Goal: Information Seeking & Learning: Learn about a topic

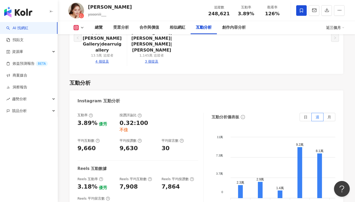
scroll to position [1035, 0]
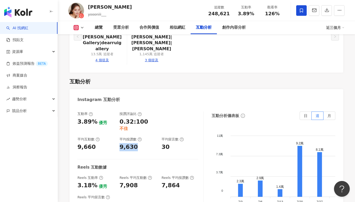
drag, startPoint x: 118, startPoint y: 100, endPoint x: 139, endPoint y: 102, distance: 21.1
click at [139, 111] on div "互動率 3.89% 優秀 按讚評論比 0.32:100 不佳 平均互動數 9,660 平均按讚數 9,630 平均留言數 30" at bounding box center [137, 130] width 121 height 39
copy div "9,630"
click at [140, 117] on div "互動率 3.89% 優秀 按讚評論比 0.32:100 不佳 平均互動數 9,660 平均按讚數 9,630 平均留言數 30 Reels 互動數據 Reel…" at bounding box center [140, 163] width 126 height 105
drag, startPoint x: 131, startPoint y: 141, endPoint x: 142, endPoint y: 141, distance: 11.3
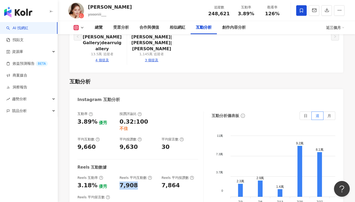
click at [142, 181] on div "7,908" at bounding box center [137, 185] width 37 height 8
copy div "7,908"
click at [132, 111] on div "互動率 3.89% 優秀 按讚評論比 0.32:100 不佳 平均互動數 9,660 平均按讚數 9,630 平均留言數 30 Reels 互動數據 Reel…" at bounding box center [140, 163] width 126 height 105
drag, startPoint x: 117, startPoint y: 102, endPoint x: 137, endPoint y: 103, distance: 20.0
click at [137, 111] on div "互動率 3.89% 優秀 按讚評論比 0.32:100 不佳 平均互動數 9,660 平均按讚數 9,630 平均留言數 30" at bounding box center [137, 130] width 121 height 39
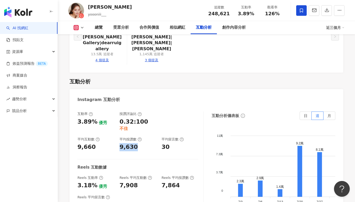
copy div "9,630"
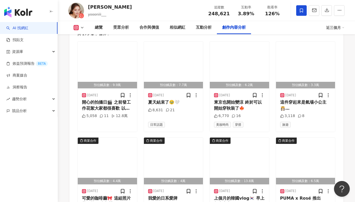
scroll to position [1621, 0]
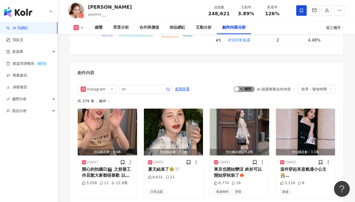
click at [249, 86] on span "啟動 關閉" at bounding box center [244, 89] width 21 height 6
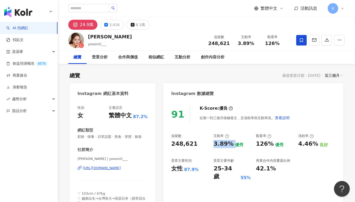
drag, startPoint x: 223, startPoint y: 145, endPoint x: 231, endPoint y: 145, distance: 7.6
click at [231, 144] on div "追蹤數 248,621 互動率 3.89% 優秀 觀看率 126% 優秀 漲粉率 4.46% 良好 受眾主要性別 女性 87.9% 受眾主要年齡 25-34 …" at bounding box center [253, 156] width 164 height 47
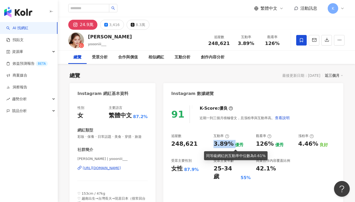
copy div "3.89%"
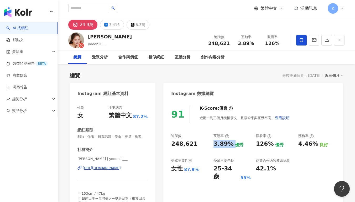
copy div "3.89%"
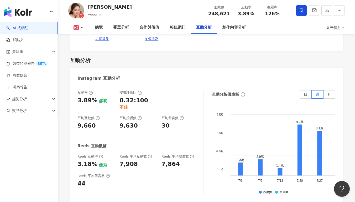
scroll to position [1057, 0]
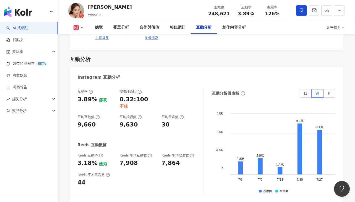
click at [135, 159] on div "7,908" at bounding box center [137, 163] width 37 height 8
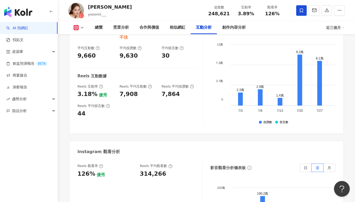
scroll to position [1169, 0]
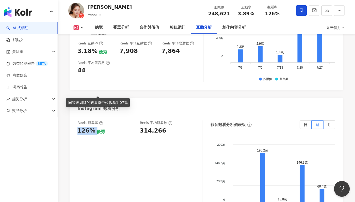
drag, startPoint x: 77, startPoint y: 92, endPoint x: 93, endPoint y: 91, distance: 16.0
click at [93, 126] on div "126% 優秀" at bounding box center [105, 130] width 57 height 8
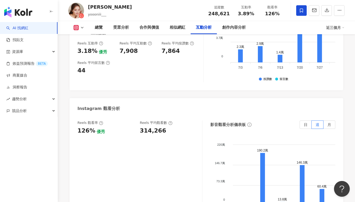
click at [165, 120] on div "Reels 觀看率 126% 優秀 Reels 平均觀看數 314,266" at bounding box center [139, 172] width 125 height 105
drag, startPoint x: 149, startPoint y: 92, endPoint x: 160, endPoint y: 92, distance: 11.0
click at [160, 120] on div "Reels 觀看率 126% 優秀 Reels 平均觀看數 314,266" at bounding box center [136, 127] width 119 height 14
click at [162, 126] on div "314,266" at bounding box center [168, 130] width 57 height 8
drag, startPoint x: 169, startPoint y: 94, endPoint x: 135, endPoint y: 92, distance: 33.7
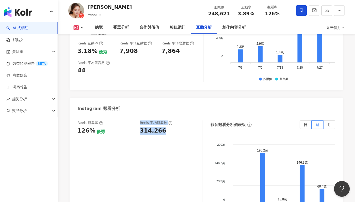
click at [135, 120] on div "Reels 觀看率 126% 優秀 Reels 平均觀看數 314,266" at bounding box center [136, 127] width 119 height 14
drag, startPoint x: 141, startPoint y: 91, endPoint x: 162, endPoint y: 93, distance: 21.1
click at [162, 126] on div "314,266" at bounding box center [168, 130] width 57 height 8
click at [151, 126] on div "314,266" at bounding box center [153, 130] width 26 height 8
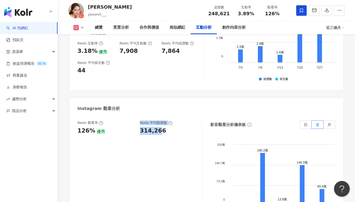
drag, startPoint x: 136, startPoint y: 92, endPoint x: 158, endPoint y: 91, distance: 21.5
click at [158, 120] on div "Reels 觀看率 126% 優秀 Reels 平均觀看數 314,266" at bounding box center [136, 127] width 119 height 14
click at [162, 126] on div "314,266" at bounding box center [168, 130] width 57 height 8
drag, startPoint x: 140, startPoint y: 92, endPoint x: 164, endPoint y: 91, distance: 23.6
click at [164, 126] on div "314,266" at bounding box center [168, 130] width 57 height 8
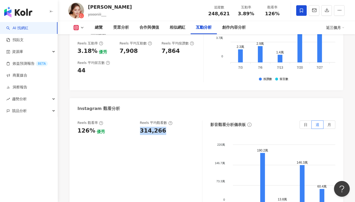
copy div "314,266"
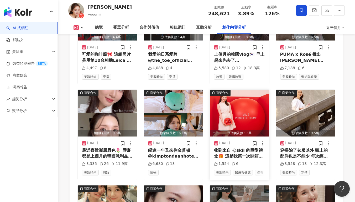
scroll to position [1841, 0]
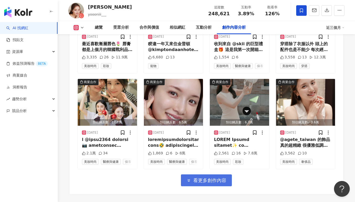
click at [222, 174] on button "看更多創作內容" at bounding box center [206, 180] width 51 height 12
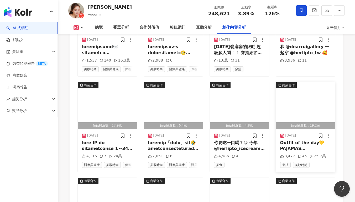
scroll to position [2117, 0]
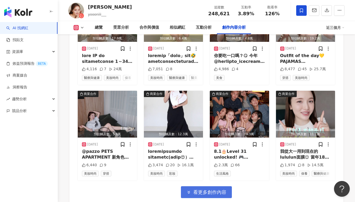
click at [205, 186] on button "看更多創作內容" at bounding box center [206, 192] width 51 height 12
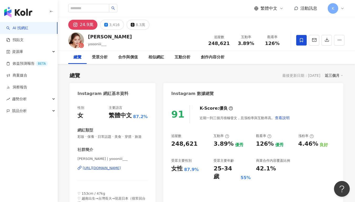
scroll to position [112, 0]
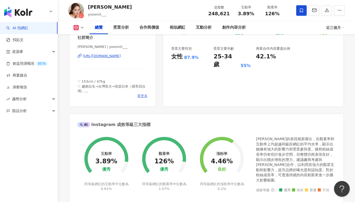
click at [144, 96] on span "看更多" at bounding box center [142, 95] width 10 height 5
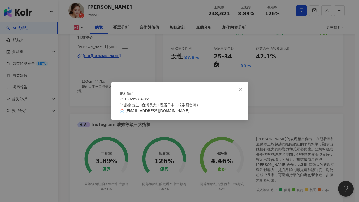
click at [266, 87] on div "網紅簡介 ♡ 153cm / 47kg ♡ 越南出生→台灣長大→現居日本（很常回台灣） 📩 younipan0801@gmail.com" at bounding box center [179, 101] width 359 height 202
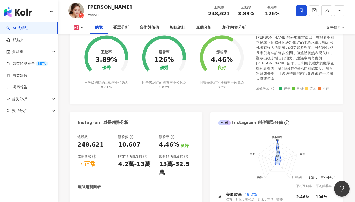
scroll to position [146, 0]
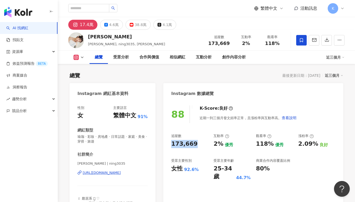
drag, startPoint x: 191, startPoint y: 144, endPoint x: 198, endPoint y: 144, distance: 7.6
click at [198, 144] on div "173,669" at bounding box center [189, 144] width 37 height 8
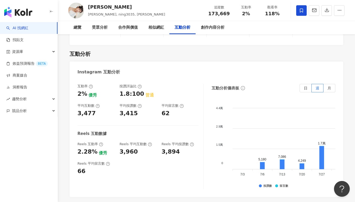
scroll to position [1074, 0]
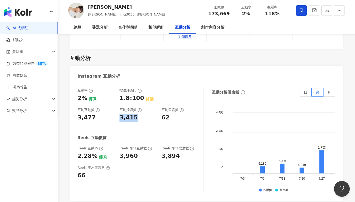
drag, startPoint x: 138, startPoint y: 67, endPoint x: 120, endPoint y: 68, distance: 18.4
click at [120, 113] on div "3,415" at bounding box center [137, 117] width 37 height 8
copy div "3,415"
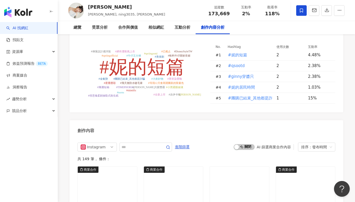
scroll to position [1616, 0]
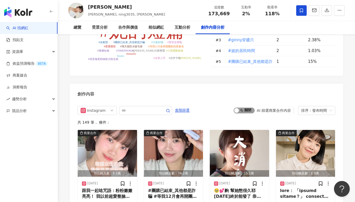
click at [242, 107] on span "啟動 關閉" at bounding box center [244, 110] width 21 height 6
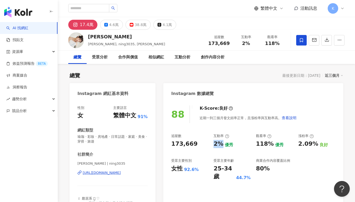
drag, startPoint x: 212, startPoint y: 144, endPoint x: 221, endPoint y: 145, distance: 8.7
click at [221, 145] on div "追蹤數 173,669 互動率 2% 優秀 觀看率 118% 優秀 漲粉率 2.09% 良好 受眾主要性別 女性 92.6% 受眾主要年齡 25-34 歲 4…" at bounding box center [253, 156] width 164 height 47
copy div "2%"
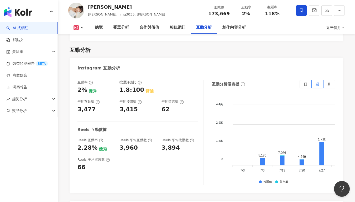
scroll to position [1137, 0]
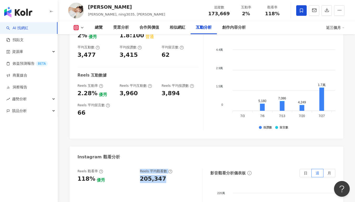
drag, startPoint x: 137, startPoint y: 128, endPoint x: 165, endPoint y: 129, distance: 28.1
click at [165, 168] on div "Reels 觀看率 118% 優秀 Reels 平均觀看數 205,347" at bounding box center [136, 175] width 119 height 14
click at [165, 175] on div "205,347" at bounding box center [168, 179] width 57 height 8
drag, startPoint x: 155, startPoint y: 130, endPoint x: 141, endPoint y: 130, distance: 13.9
click at [141, 175] on div "205,347" at bounding box center [168, 179] width 57 height 8
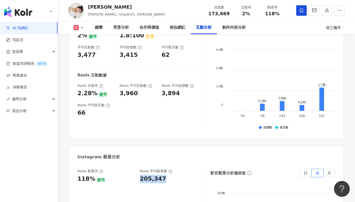
copy div "205,347"
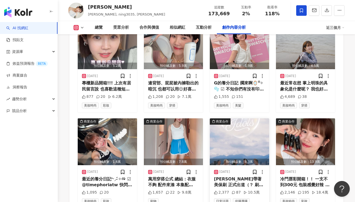
scroll to position [1824, 0]
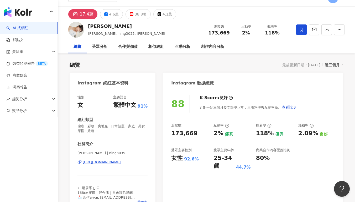
scroll to position [10, 0]
copy div "[URL][DOMAIN_NAME]"
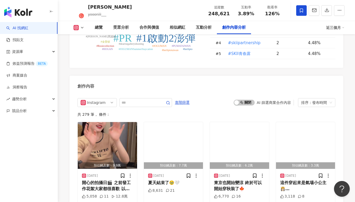
scroll to position [1559, 0]
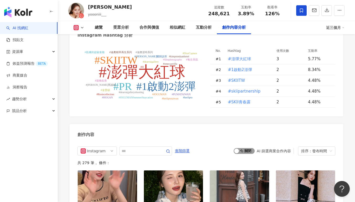
click at [245, 148] on span "啟動 關閉" at bounding box center [244, 151] width 21 height 6
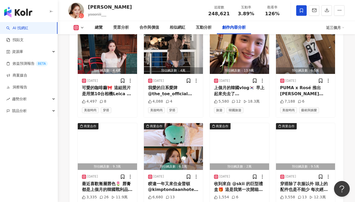
scroll to position [1721, 0]
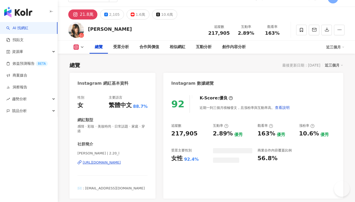
scroll to position [32, 0]
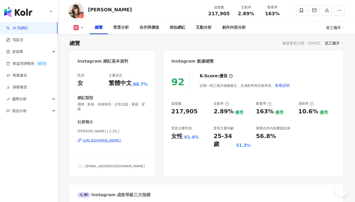
drag, startPoint x: 187, startPoint y: 113, endPoint x: 194, endPoint y: 113, distance: 7.9
click at [194, 113] on div "217,905" at bounding box center [189, 111] width 37 height 8
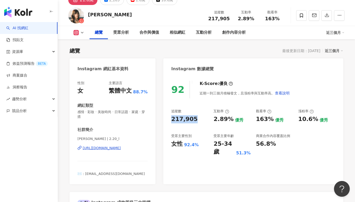
scroll to position [0, 0]
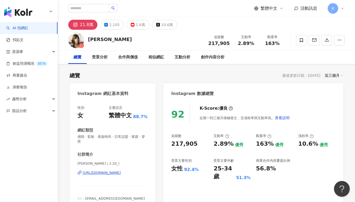
click at [210, 181] on div "92 K-Score : 優良 近期一到三個月積極發文，且漲粉率與互動率高。 查看說明 追蹤數 217,905 互動率 2.89% 優秀 觀看率 163% 優…" at bounding box center [253, 154] width 180 height 108
click at [256, 132] on div "92 K-Score : 優良 近期一到三個月積極發文，且漲粉率與互動率高。 查看說明 追蹤數 217,905 互動率 2.89% 優秀 觀看率 163% 優…" at bounding box center [253, 154] width 180 height 108
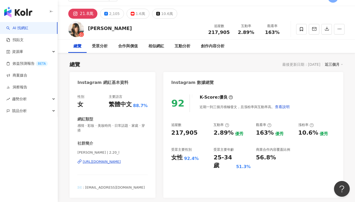
scroll to position [34, 0]
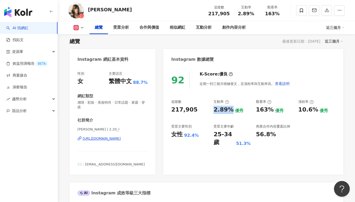
drag, startPoint x: 213, startPoint y: 110, endPoint x: 229, endPoint y: 110, distance: 15.7
click at [229, 110] on div "追蹤數 217,905 互動率 2.89% 優秀 觀看率 163% 優秀 漲粉率 10.6% 優秀 受眾主要性別 女性 92.4% 受眾主要年齡 25-34 …" at bounding box center [253, 122] width 164 height 47
copy div "2.89%"
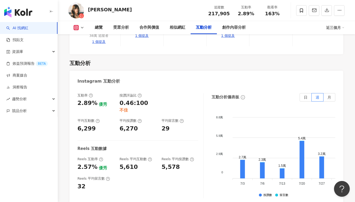
scroll to position [1052, 0]
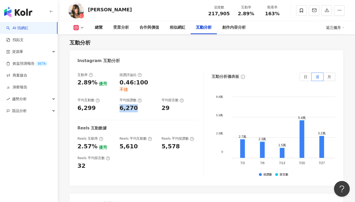
drag, startPoint x: 118, startPoint y: 78, endPoint x: 135, endPoint y: 79, distance: 17.1
click at [135, 79] on div "互動率 2.89% 優秀 按讚評論比 0.46:100 不佳 平均互動數 6,299 平均按讚數 6,270 平均留言數 29" at bounding box center [137, 91] width 121 height 39
copy div "6,270"
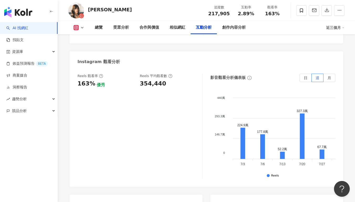
scroll to position [1187, 0]
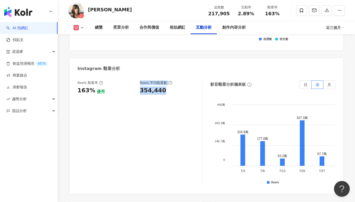
drag, startPoint x: 137, startPoint y: 65, endPoint x: 173, endPoint y: 74, distance: 37.5
click at [173, 80] on div "Reels 觀看率 163% 優秀 Reels 平均觀看數 354,440" at bounding box center [139, 132] width 125 height 105
click at [174, 80] on div "Reels 觀看率 163% 優秀 Reels 平均觀看數 354,440" at bounding box center [139, 132] width 125 height 105
drag, startPoint x: 142, startPoint y: 66, endPoint x: 164, endPoint y: 67, distance: 22.3
click at [164, 80] on div "Reels 觀看率 163% 優秀 Reels 平均觀看數 354,440" at bounding box center [136, 87] width 119 height 14
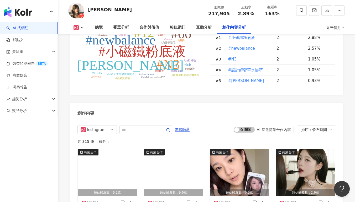
scroll to position [1567, 0]
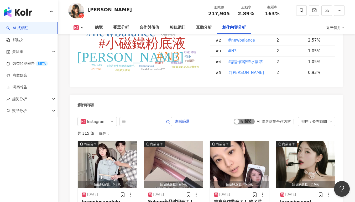
click at [244, 118] on span "啟動 關閉" at bounding box center [244, 121] width 21 height 6
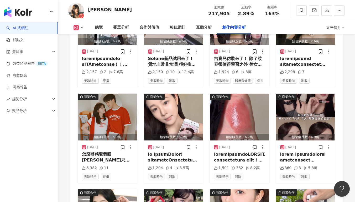
scroll to position [1799, 0]
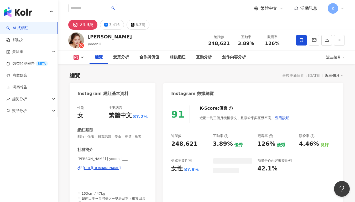
scroll to position [32, 0]
